Goal: Transaction & Acquisition: Purchase product/service

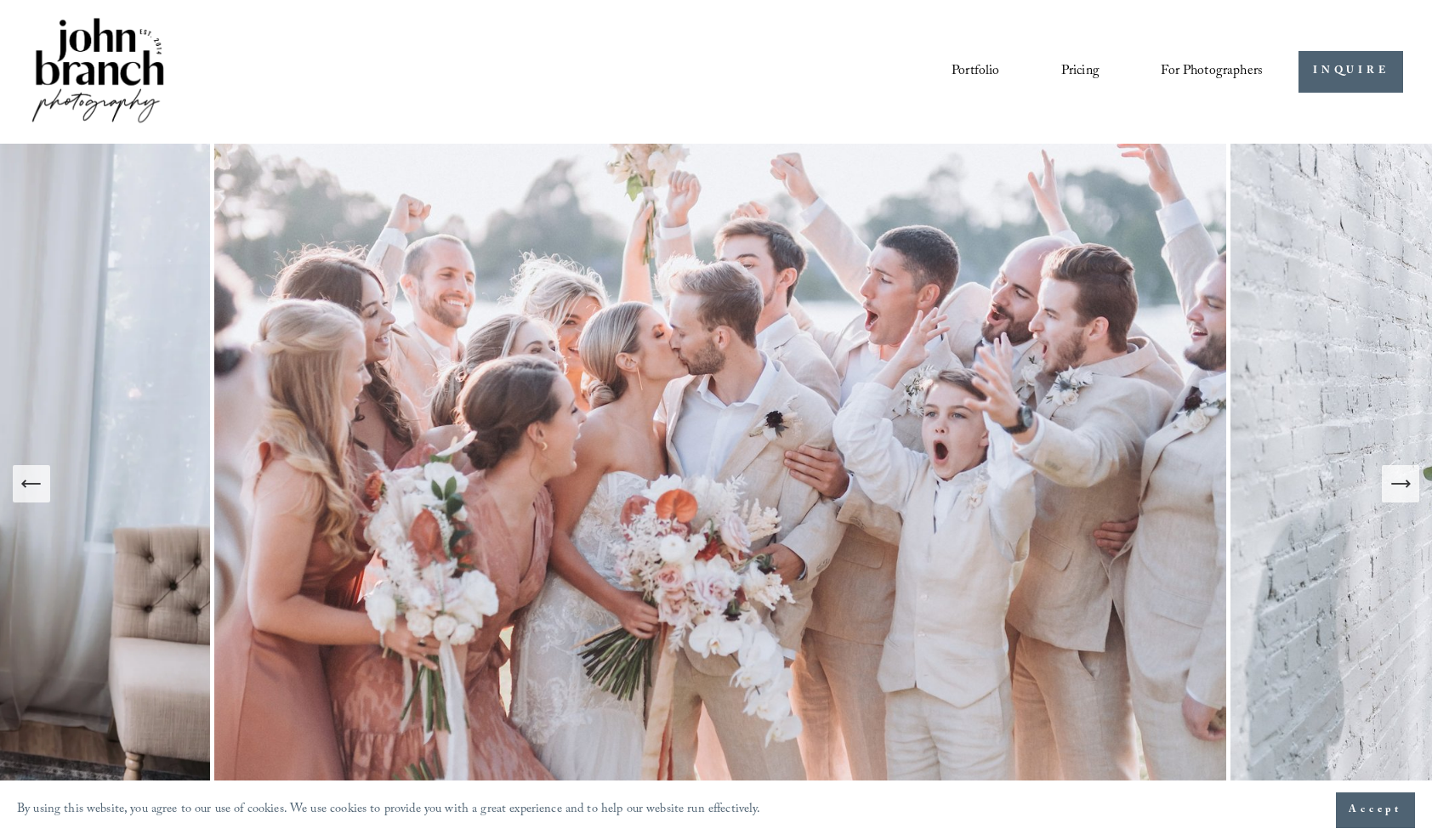
click at [1063, 70] on link "Pricing" at bounding box center [1080, 71] width 38 height 29
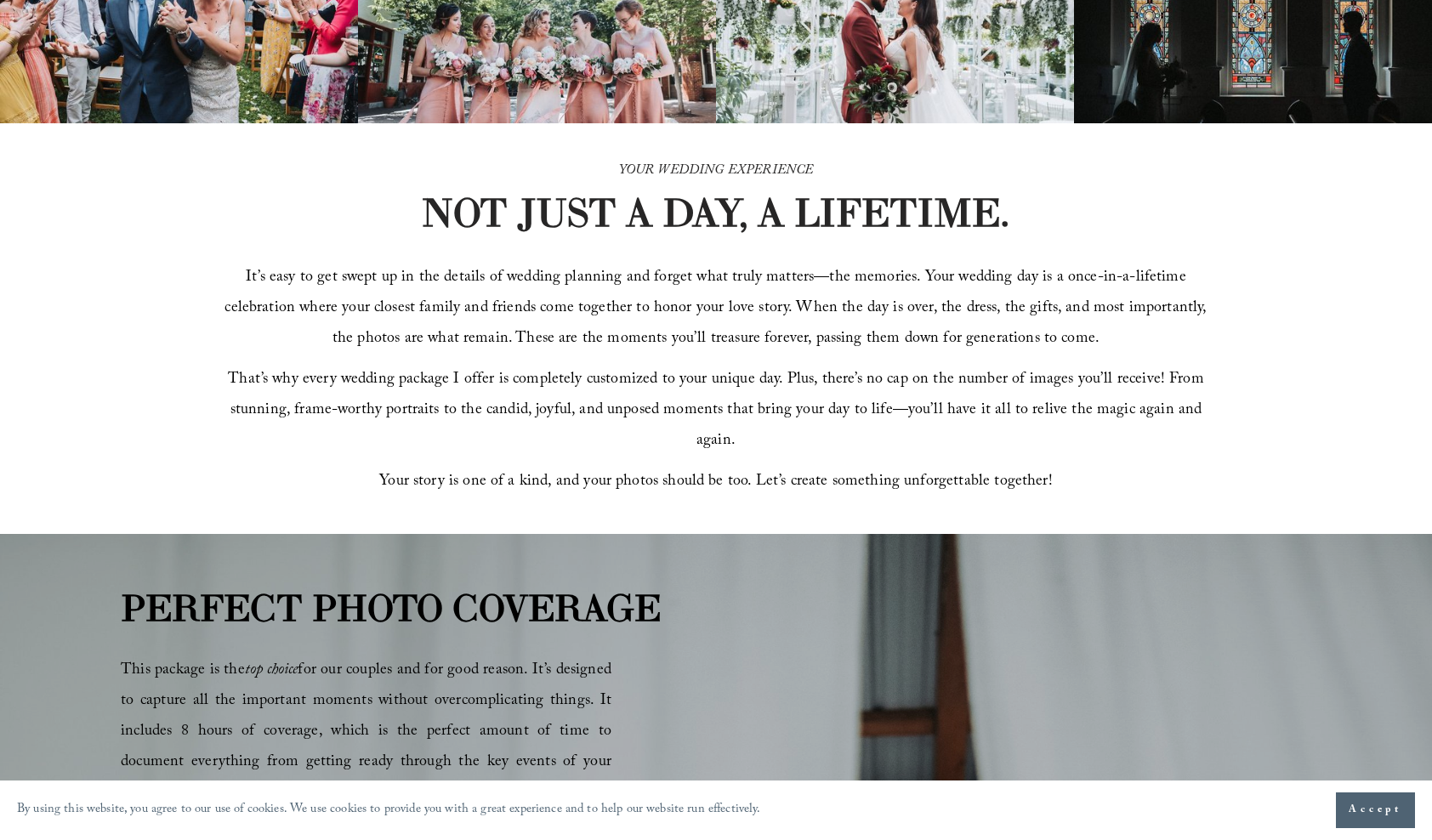
scroll to position [850, 0]
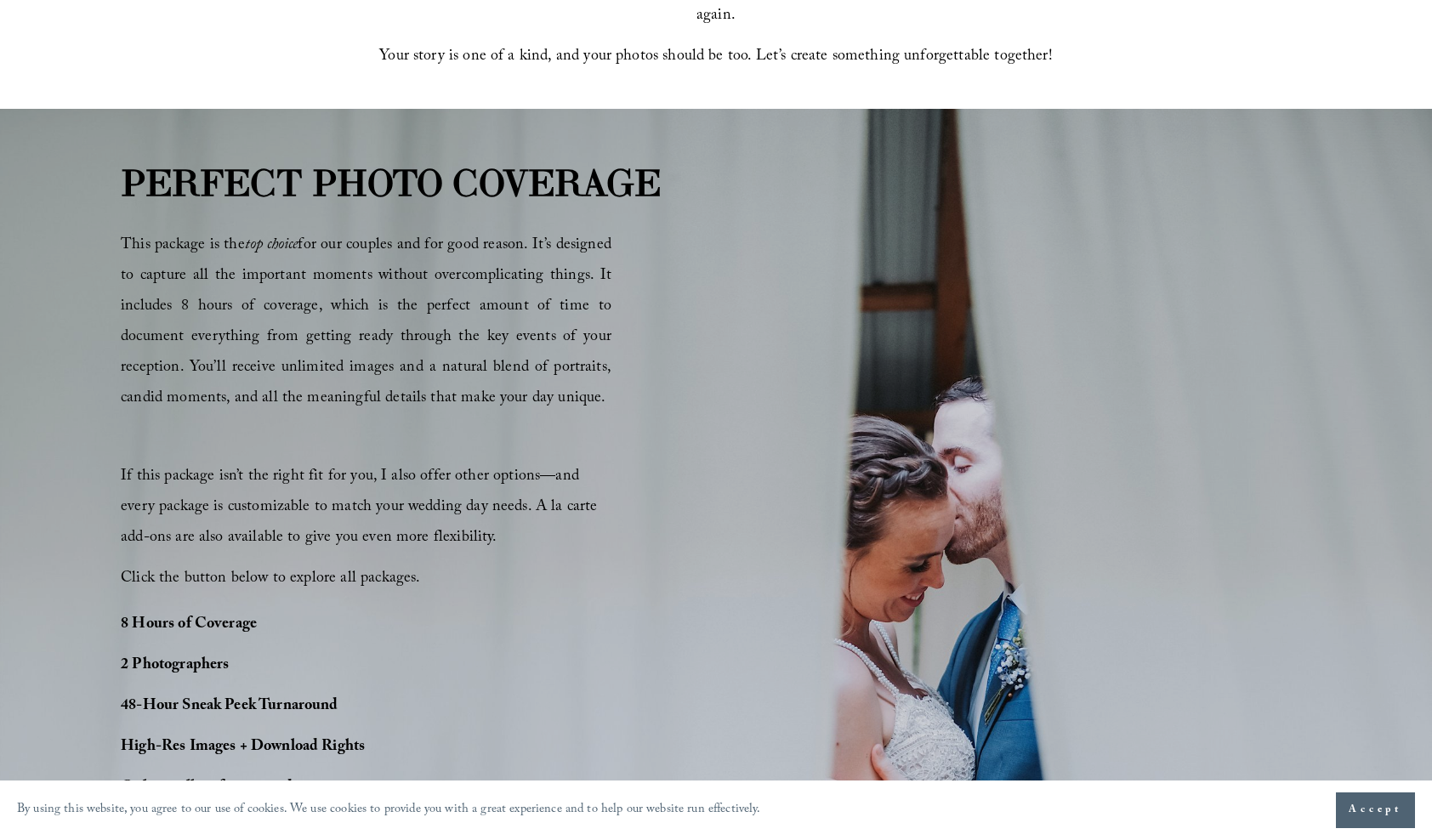
click at [571, 419] on div "This package is the top choice for our couples and for good reason. It’s design…" at bounding box center [366, 413] width 491 height 363
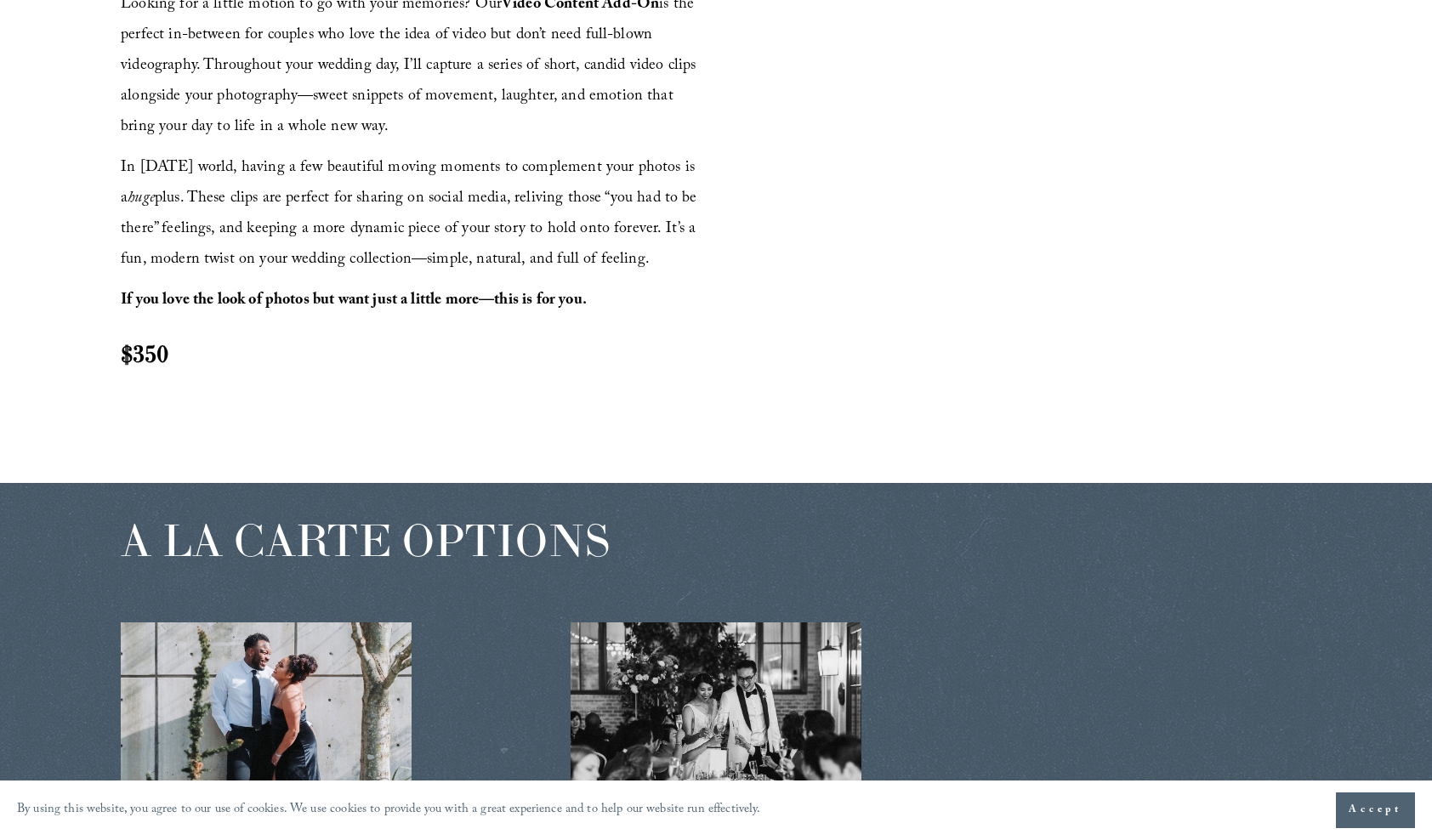
scroll to position [1785, 0]
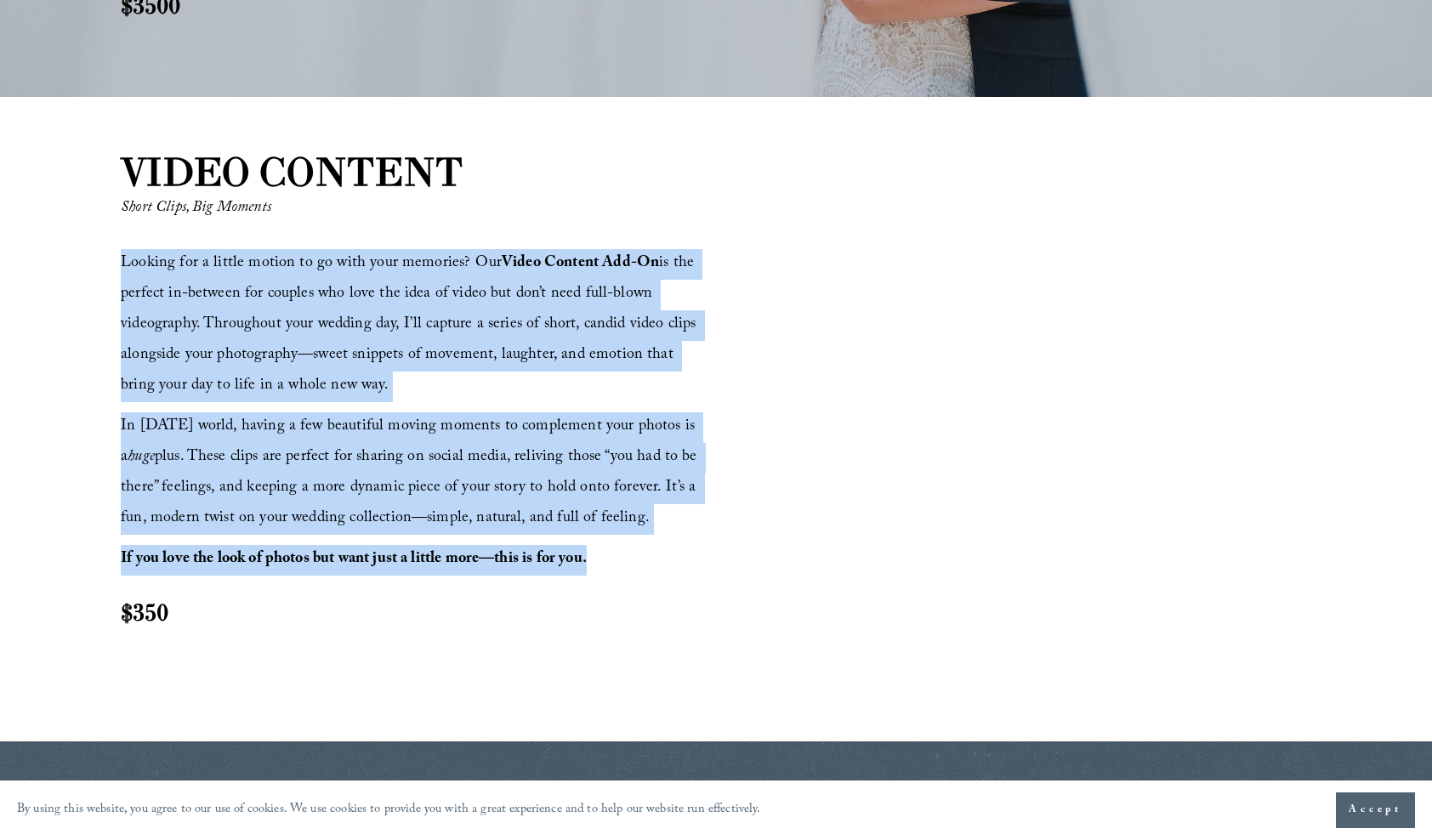
drag, startPoint x: 599, startPoint y: 563, endPoint x: 114, endPoint y: 268, distance: 567.7
click at [114, 268] on div "VIDEO CONTENT Short Clips, Big Moments Looking for a little motion to go with y…" at bounding box center [716, 420] width 1432 height 550
copy div "Looking for a little motion to go with your memories? Our Video Content Add-On …"
